Goal: Information Seeking & Learning: Learn about a topic

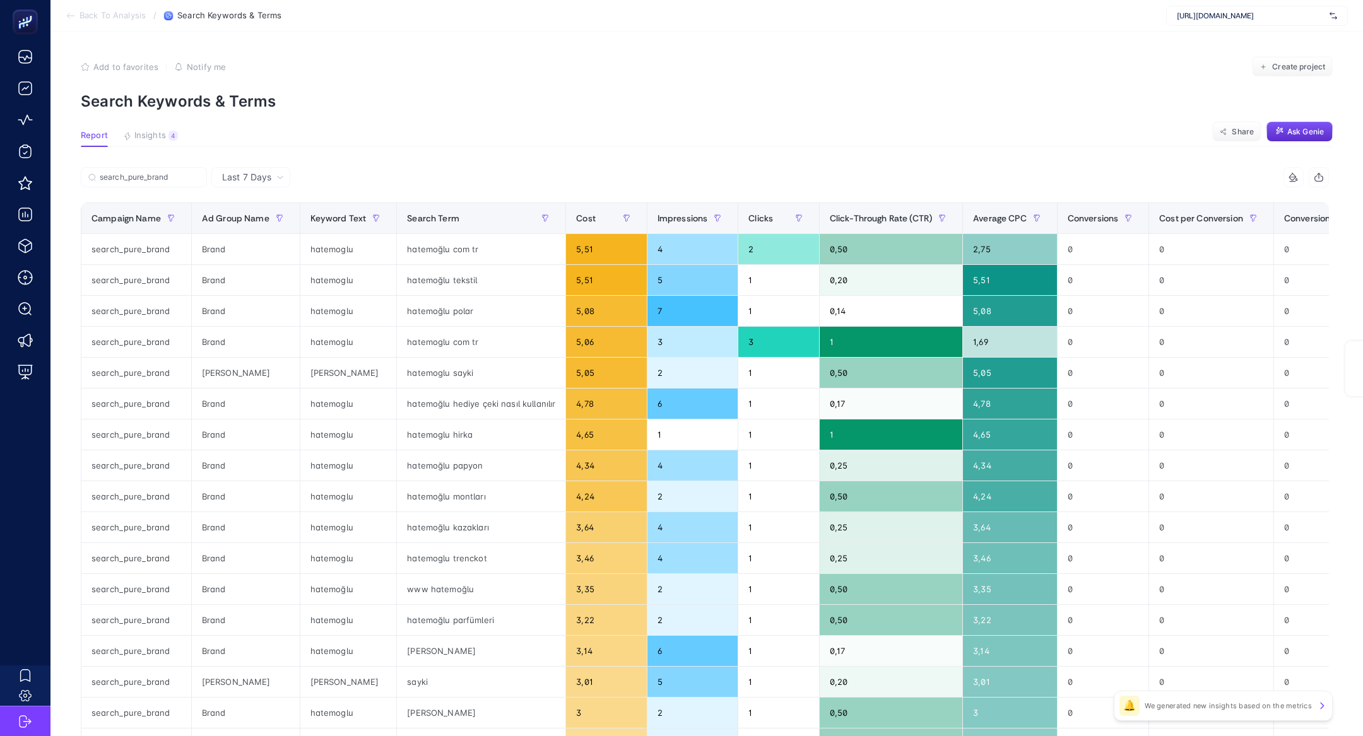
click at [1252, 11] on span "[URL][DOMAIN_NAME]" at bounding box center [1251, 16] width 148 height 10
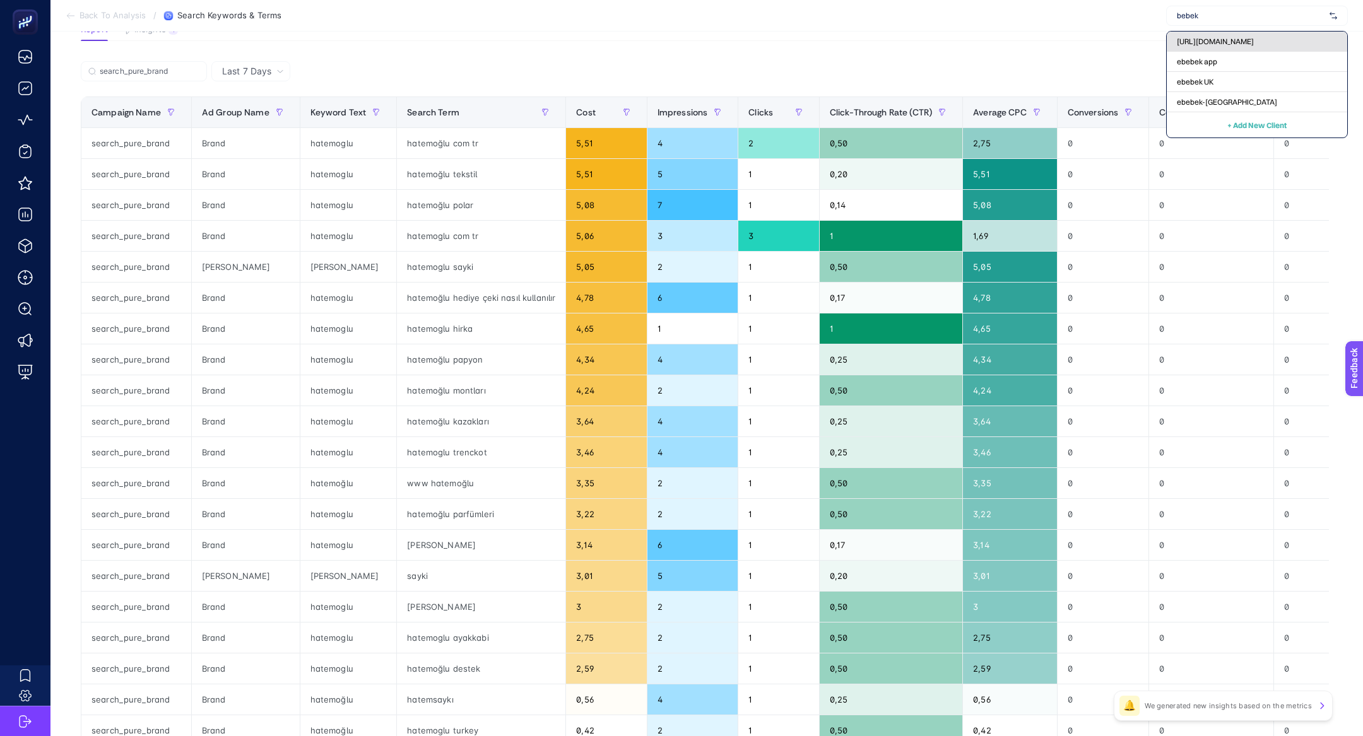
type input "bebek"
click at [1254, 41] on span "[URL][DOMAIN_NAME]" at bounding box center [1215, 42] width 77 height 10
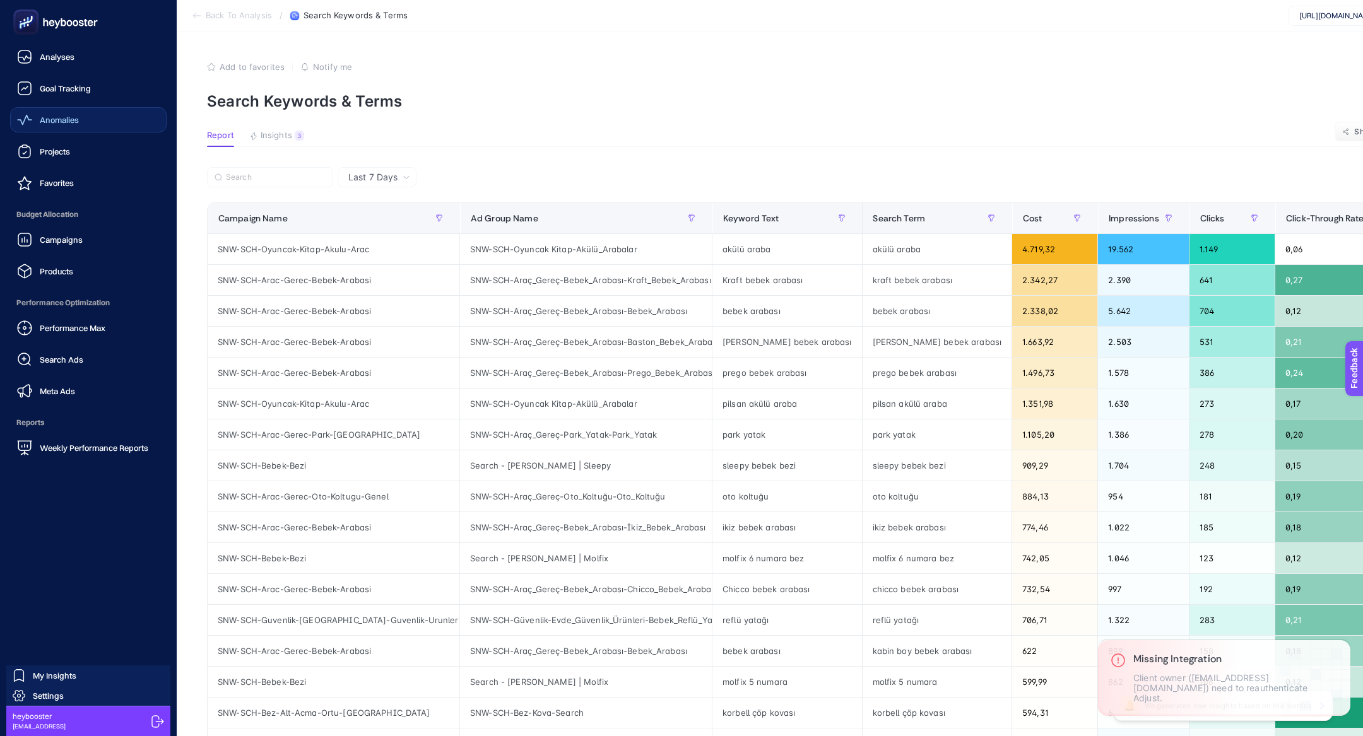
click at [46, 109] on link "Anomalies" at bounding box center [88, 119] width 156 height 25
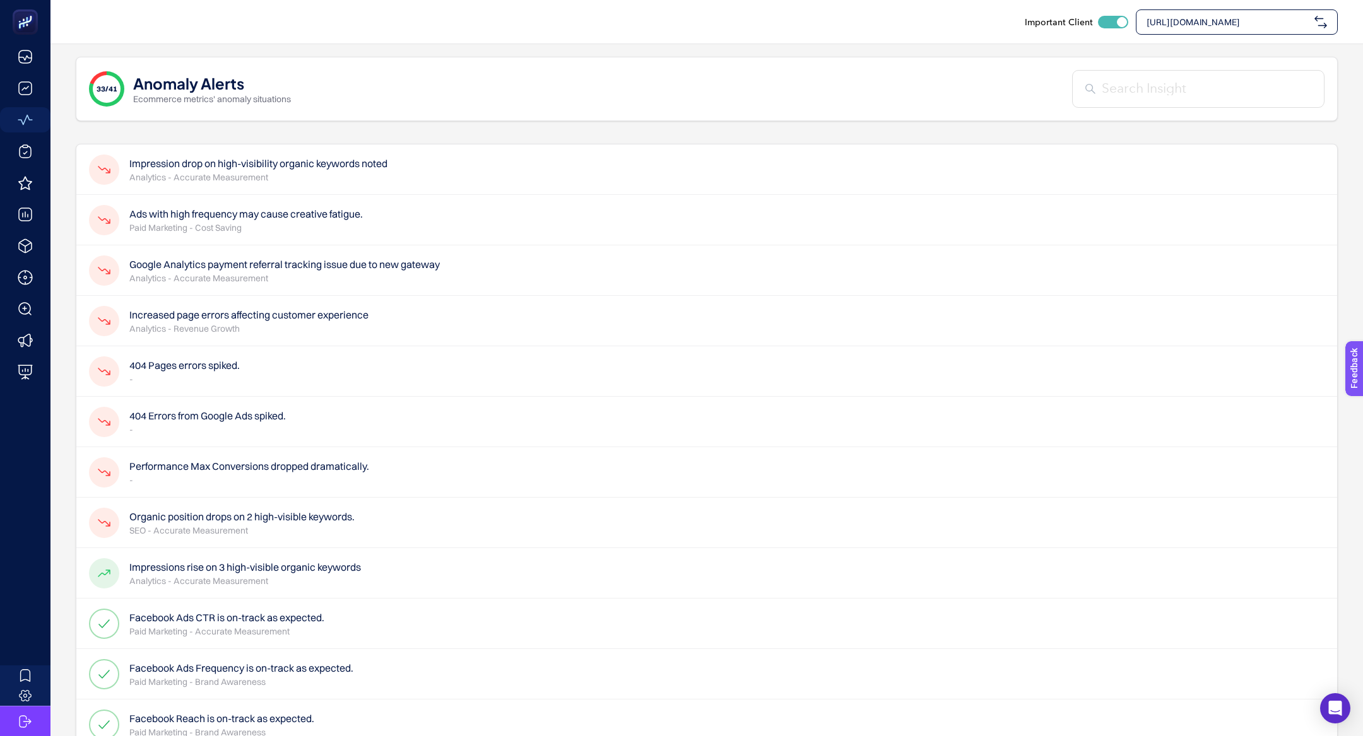
click at [197, 375] on p "-" at bounding box center [184, 379] width 110 height 13
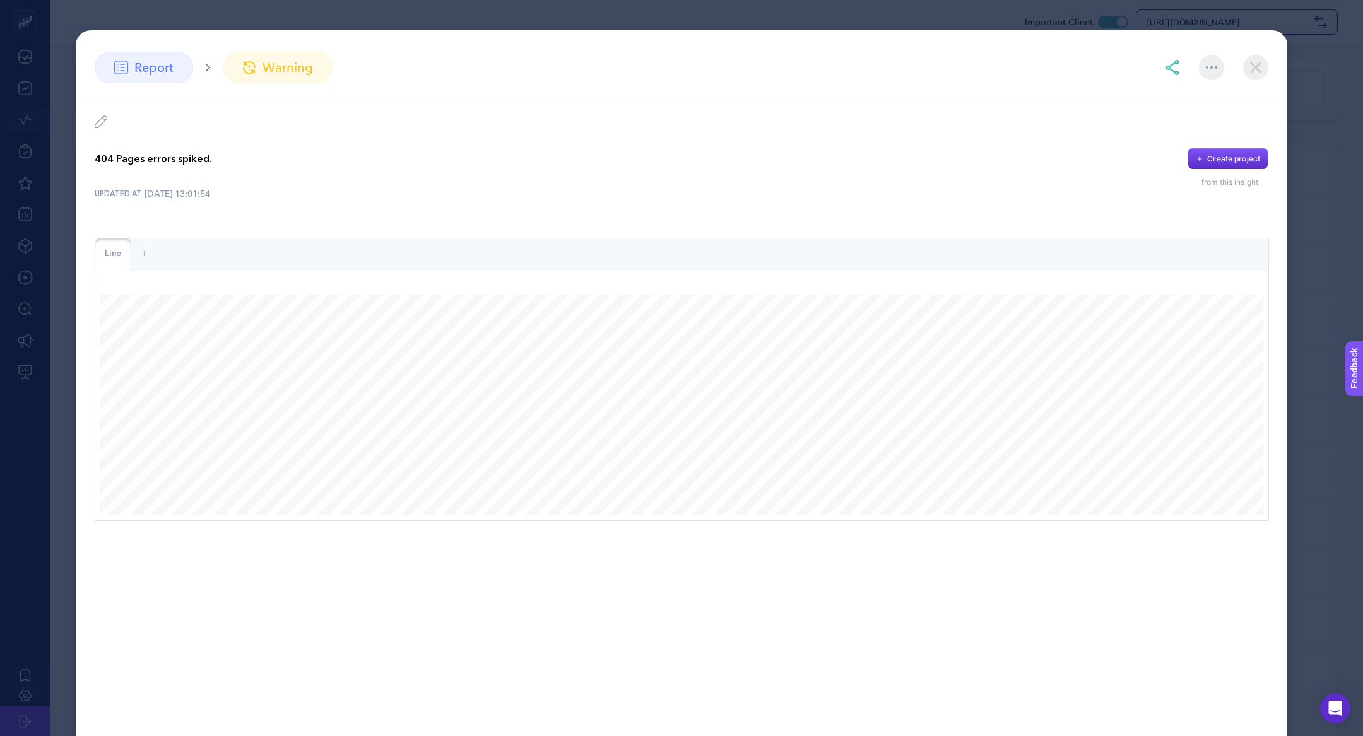
click at [818, 16] on section "report warning 404 Pages errors spiked. Create project from this insight UPDATE…" at bounding box center [681, 368] width 1363 height 736
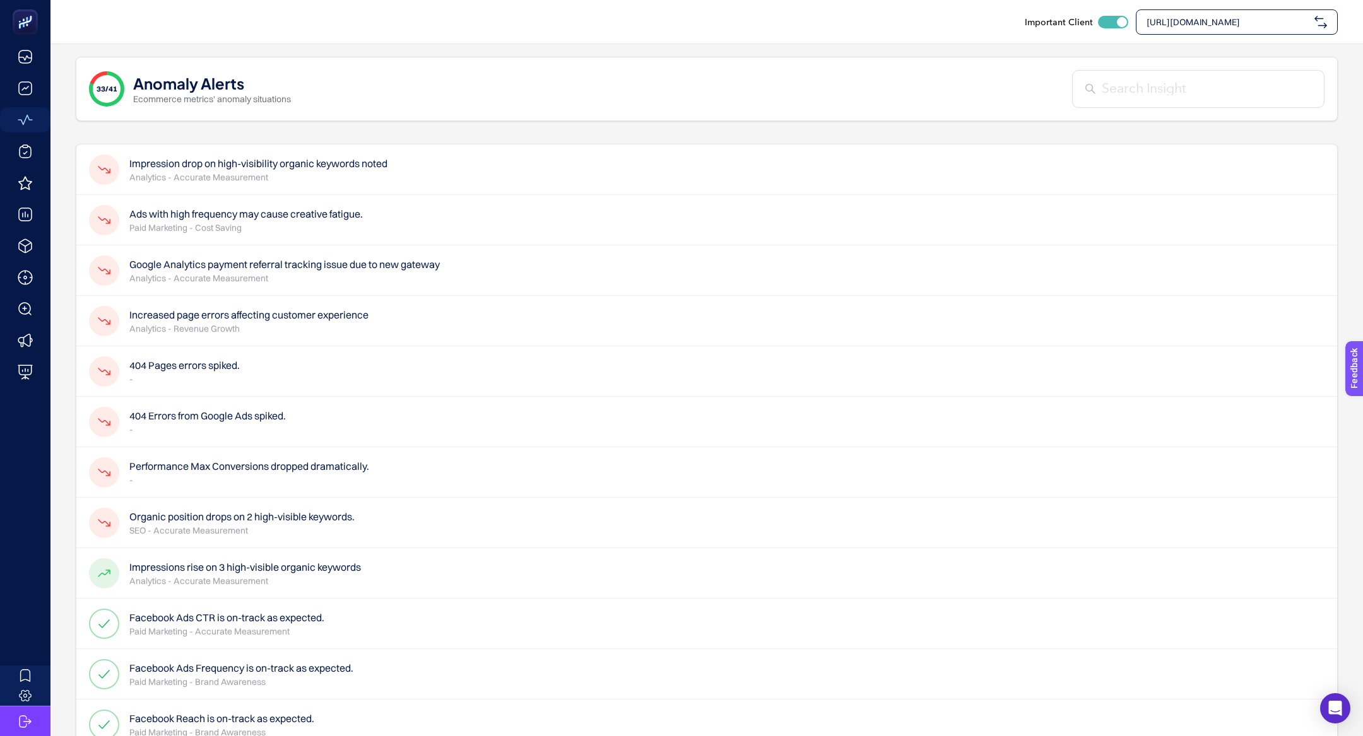
click at [266, 405] on div "404 Errors from Google Ads spiked. -" at bounding box center [706, 422] width 1261 height 50
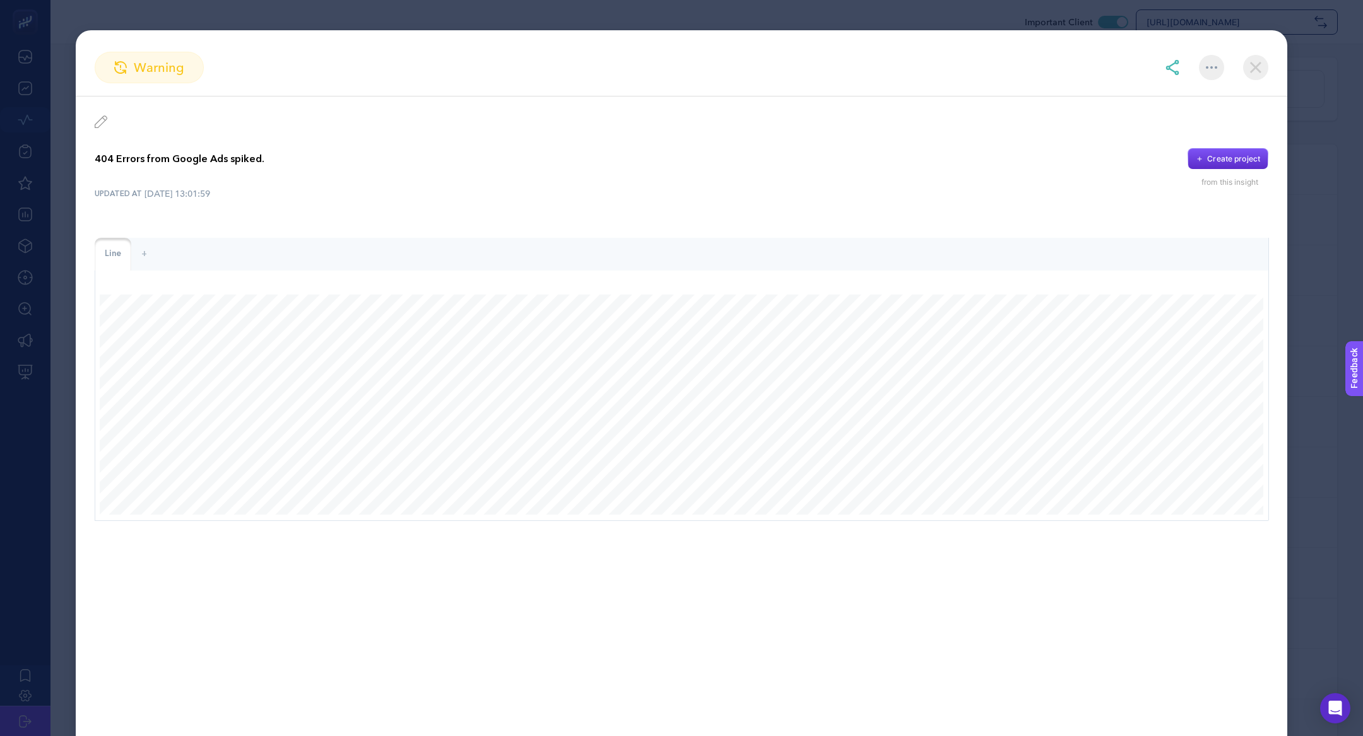
click at [640, 12] on section "warning 404 Errors from Google Ads spiked. Create project from this insight UPD…" at bounding box center [681, 368] width 1363 height 736
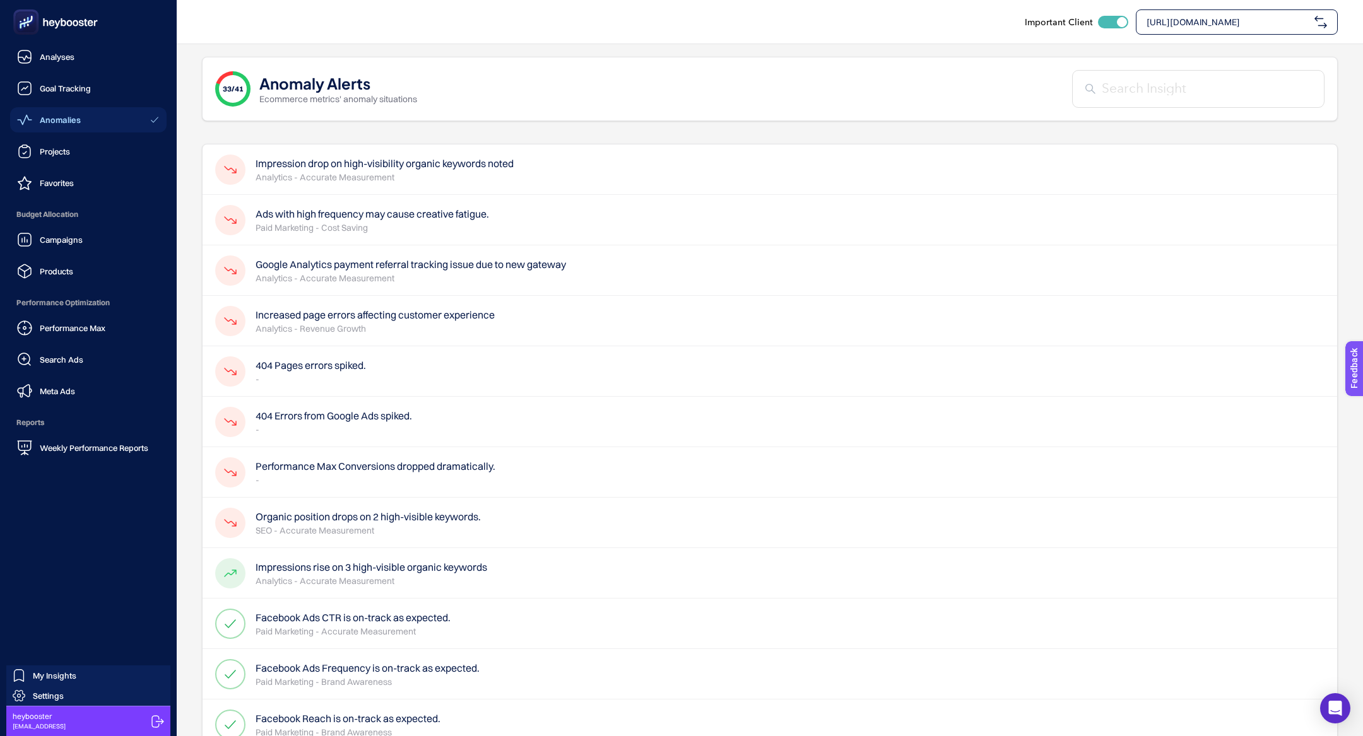
click at [33, 19] on rect at bounding box center [26, 22] width 21 height 21
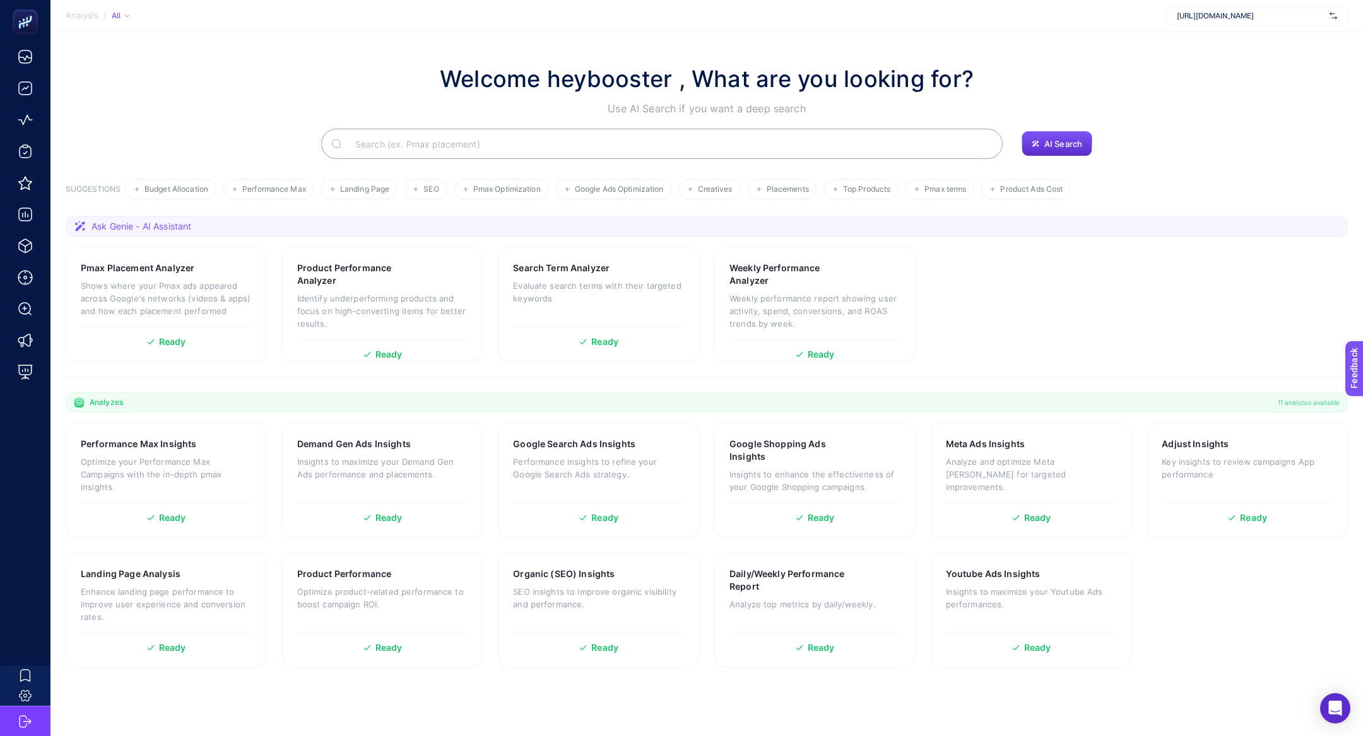
click at [734, 139] on input "Search" at bounding box center [668, 143] width 647 height 35
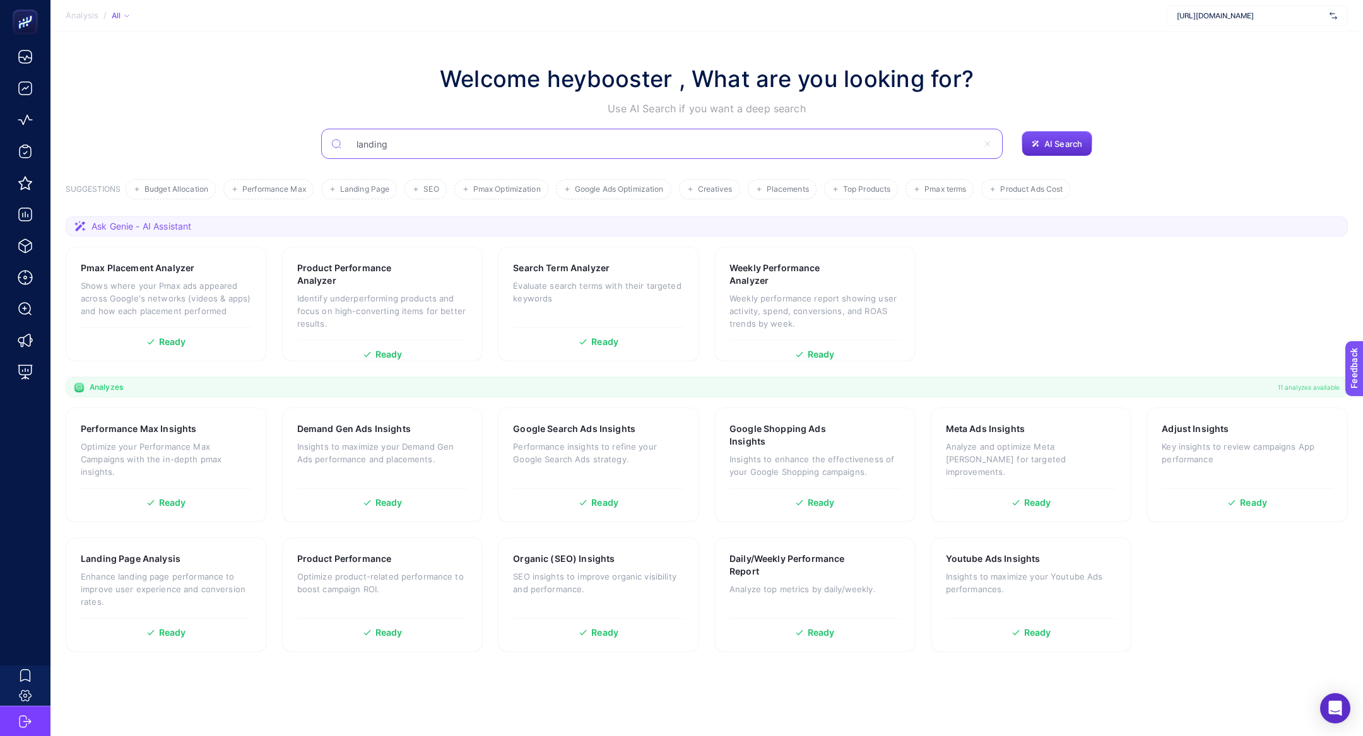
type input "landing"
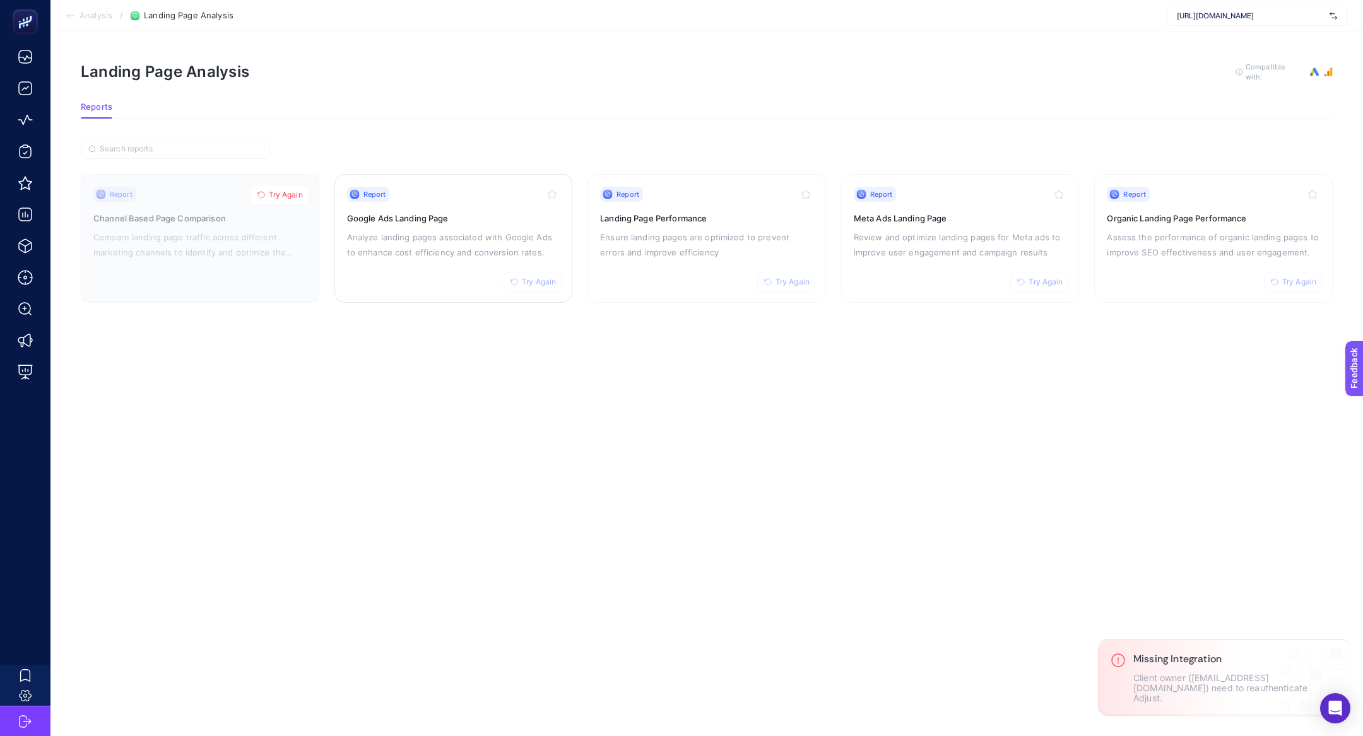
click at [428, 215] on h3 "Google Ads Landing Page" at bounding box center [453, 218] width 213 height 13
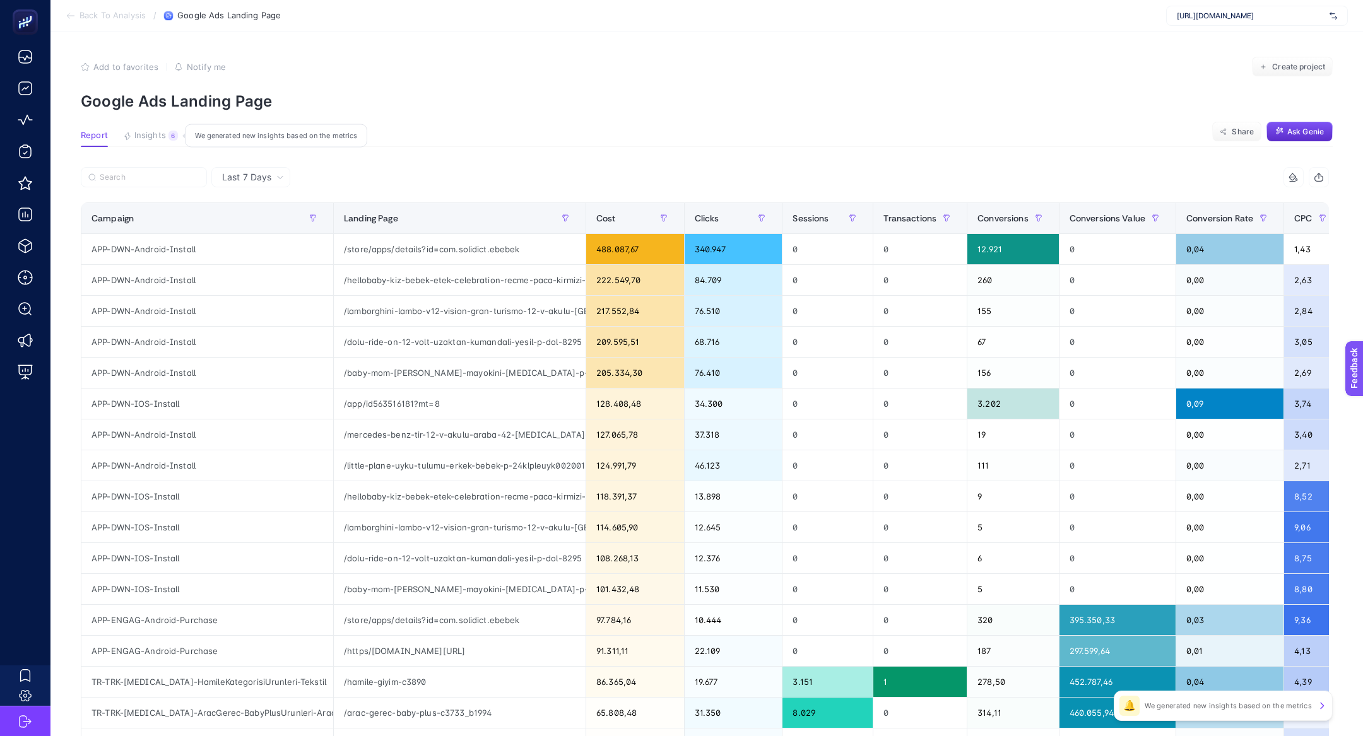
click at [167, 143] on button "Insights 6 We generated new insights based on the metrics" at bounding box center [150, 139] width 55 height 16
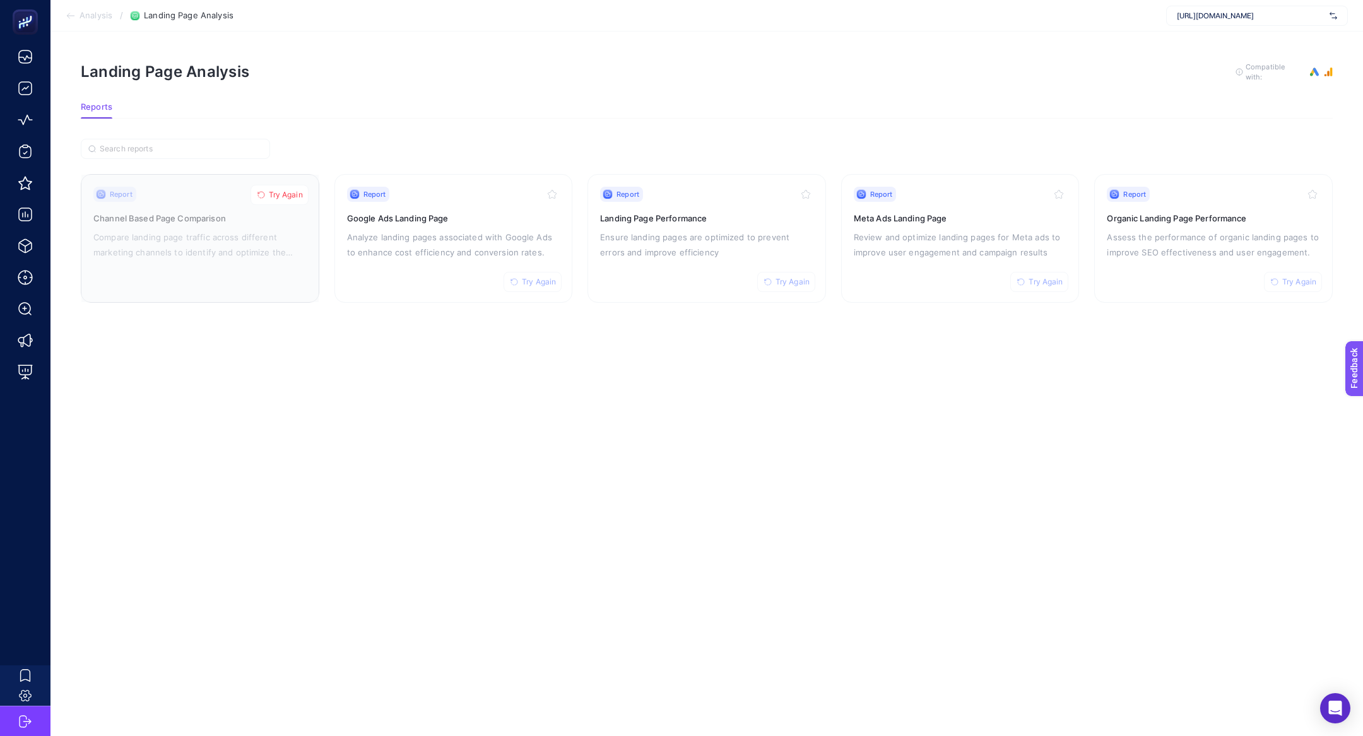
click at [276, 194] on span "Try Again" at bounding box center [286, 195] width 34 height 10
click at [724, 236] on p "Ensure landing pages are optimized to prevent errors and improve efficiency" at bounding box center [706, 245] width 213 height 30
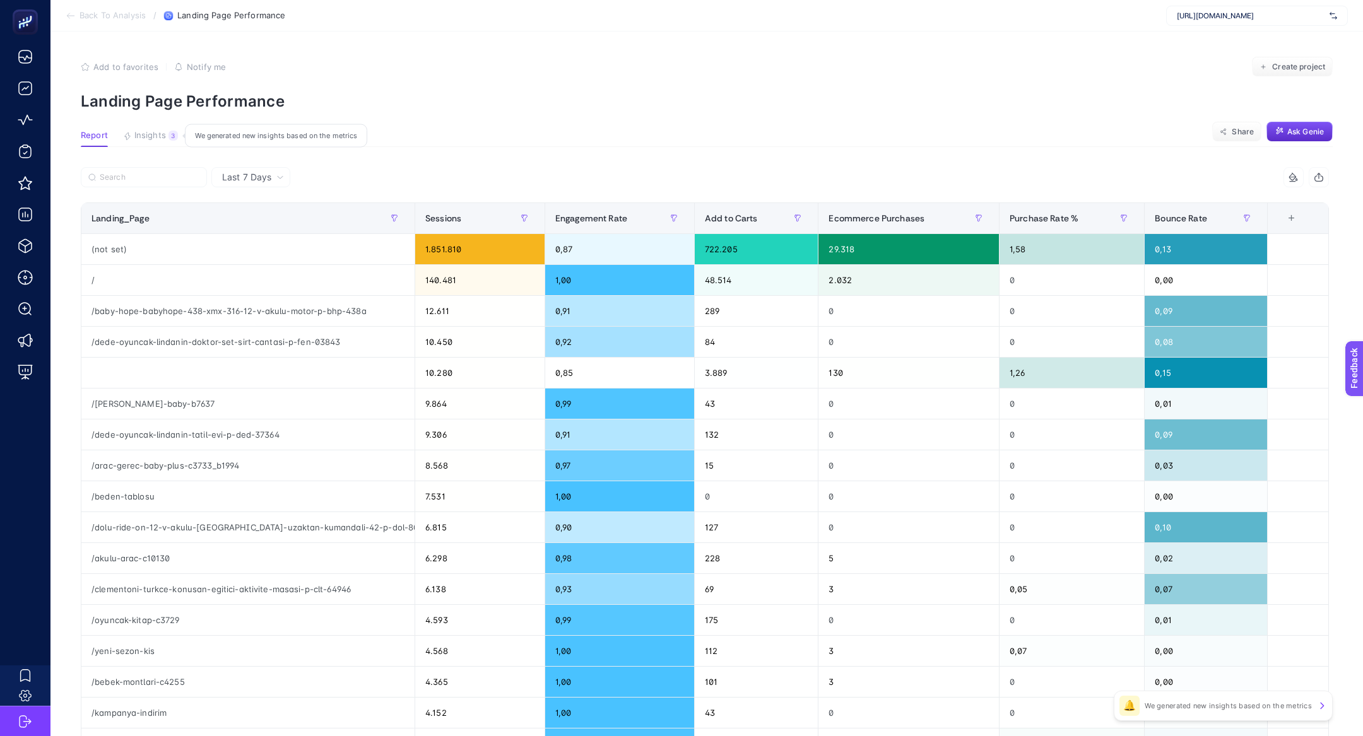
click at [134, 142] on button "Insights 3 We generated new insights based on the metrics" at bounding box center [150, 139] width 55 height 16
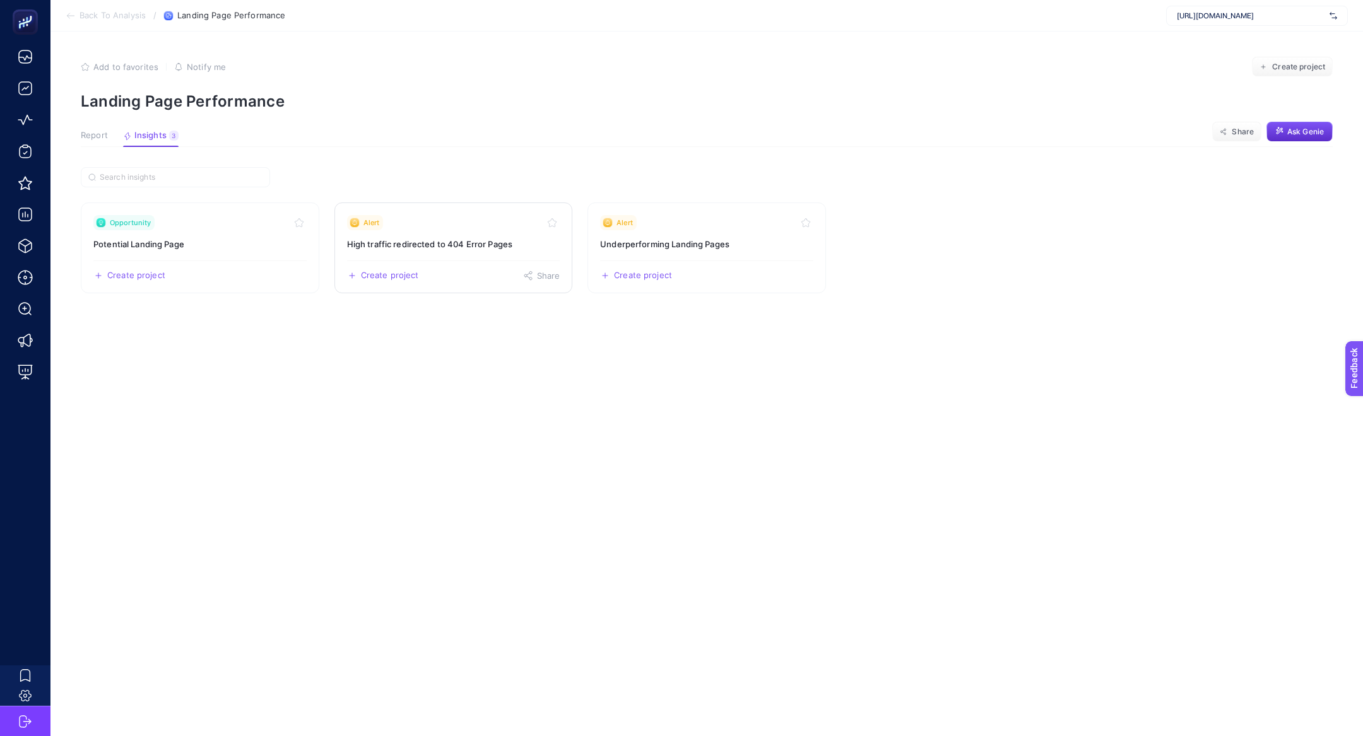
click at [456, 228] on div "Alert" at bounding box center [453, 222] width 213 height 15
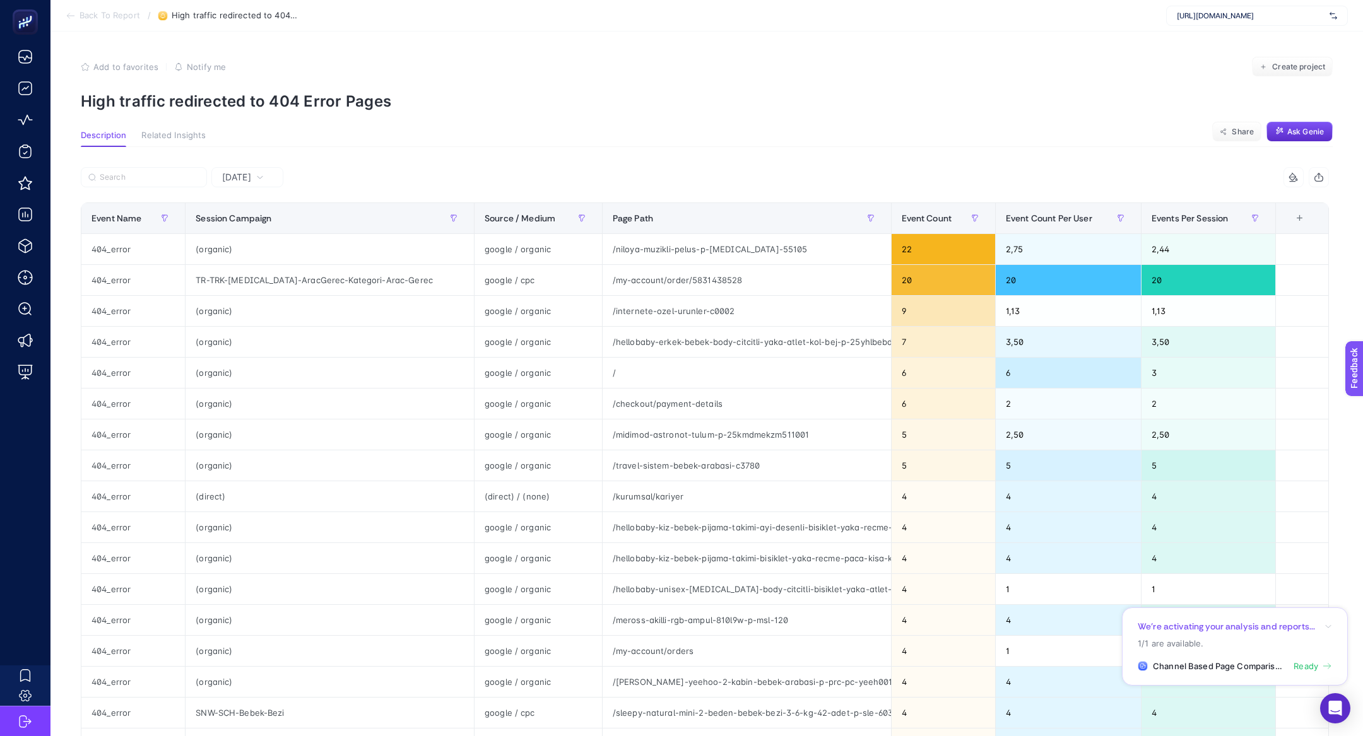
click at [275, 98] on p "High traffic redirected to 404 Error Pages" at bounding box center [707, 101] width 1252 height 18
copy article "High traffic redirected to 404 Error Pages"
